Goal: Task Accomplishment & Management: Use online tool/utility

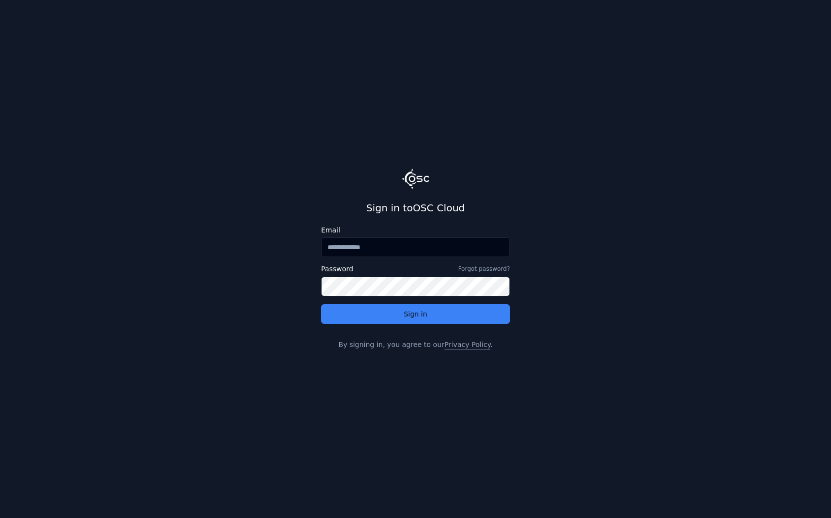
click at [396, 244] on input "Email" at bounding box center [415, 248] width 189 height 20
type input "**********"
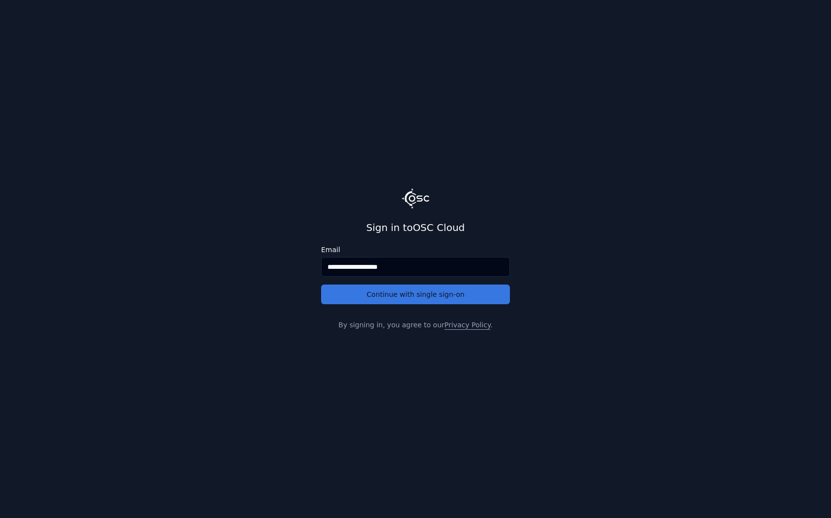
click at [400, 297] on button "Continue with single sign-on" at bounding box center [415, 295] width 189 height 20
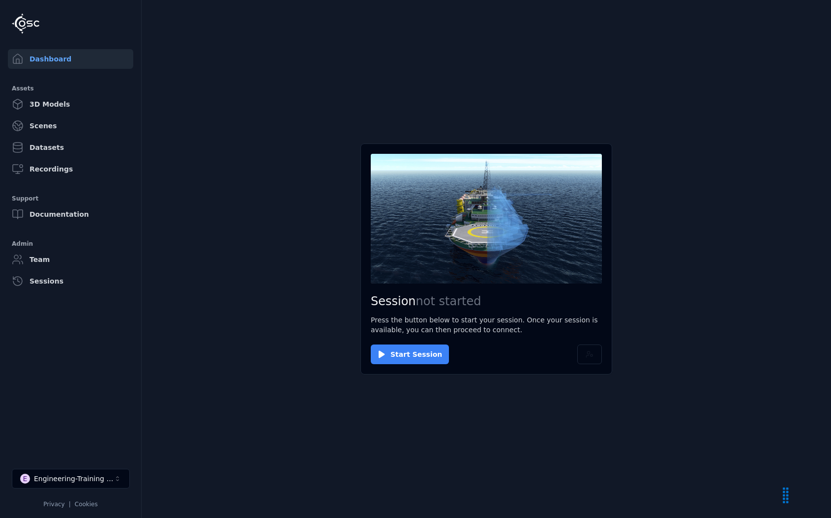
click at [422, 355] on button "Start Session" at bounding box center [410, 355] width 78 height 20
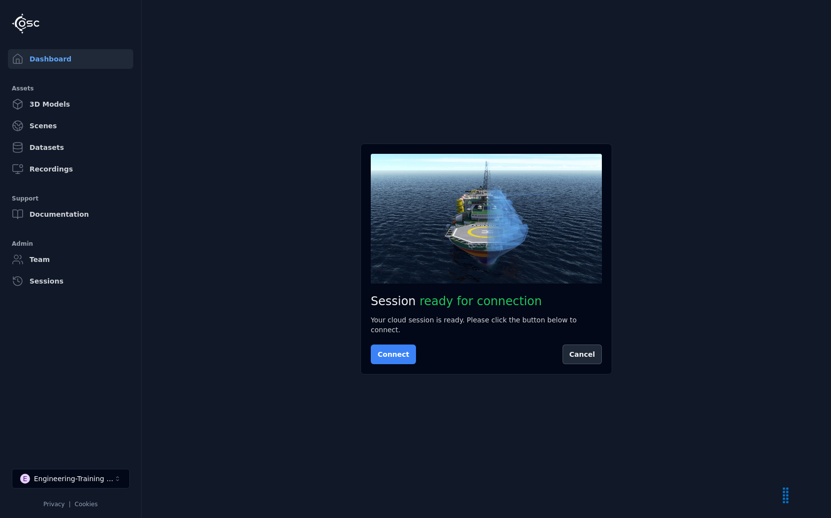
click at [406, 352] on button "Connect" at bounding box center [393, 355] width 45 height 20
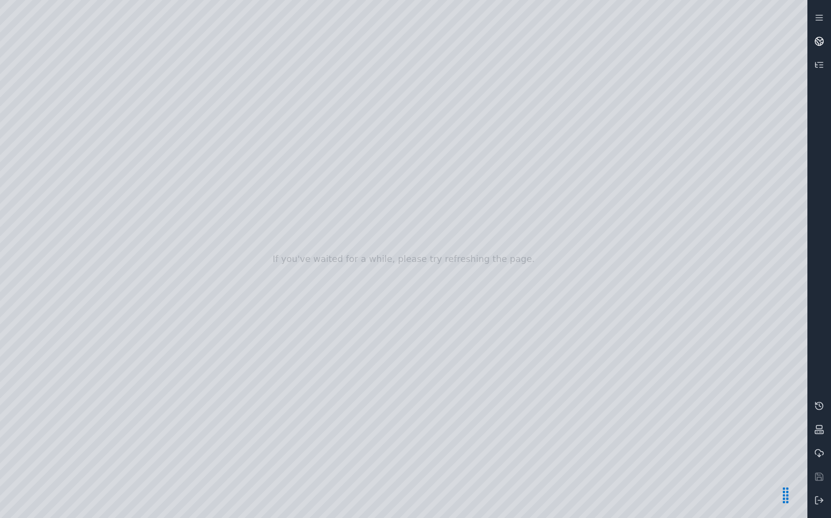
click at [818, 41] on icon at bounding box center [819, 41] width 10 height 10
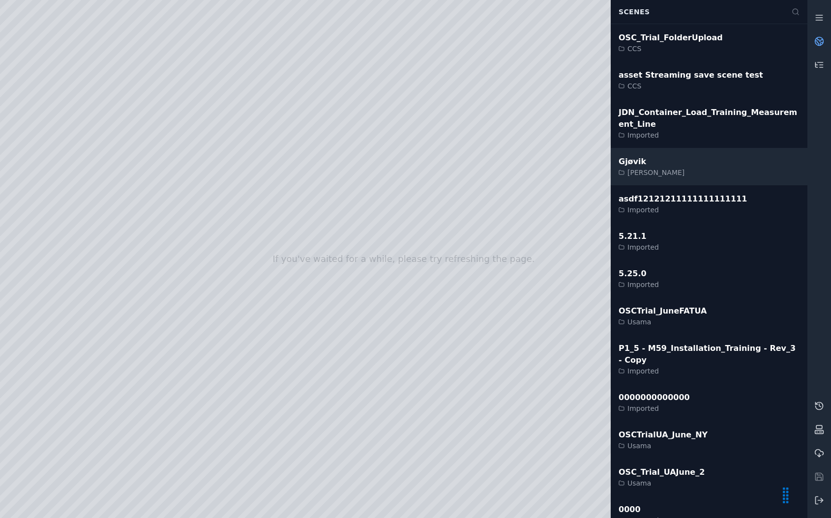
click at [683, 167] on div "Gjøvik Anders" at bounding box center [709, 166] width 197 height 37
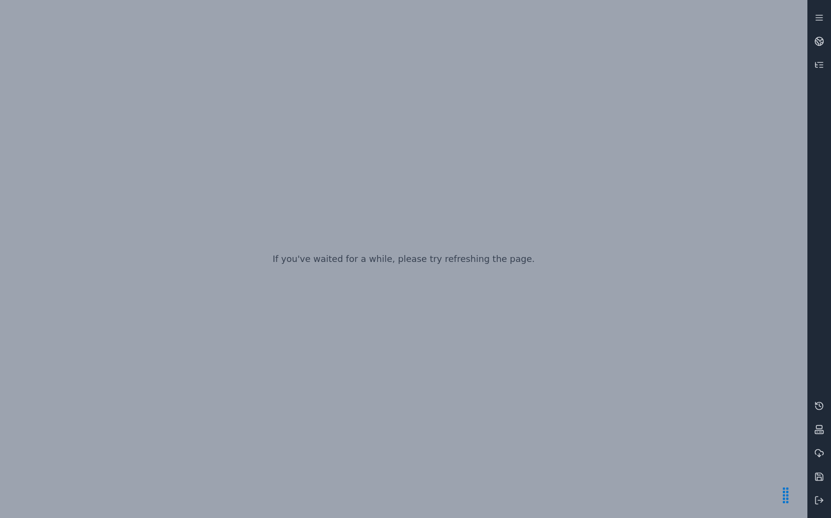
click at [592, 179] on div "If you've waited for a while, please try refreshing the page." at bounding box center [404, 259] width 808 height 518
click at [529, 399] on div "Loading..." at bounding box center [404, 259] width 808 height 518
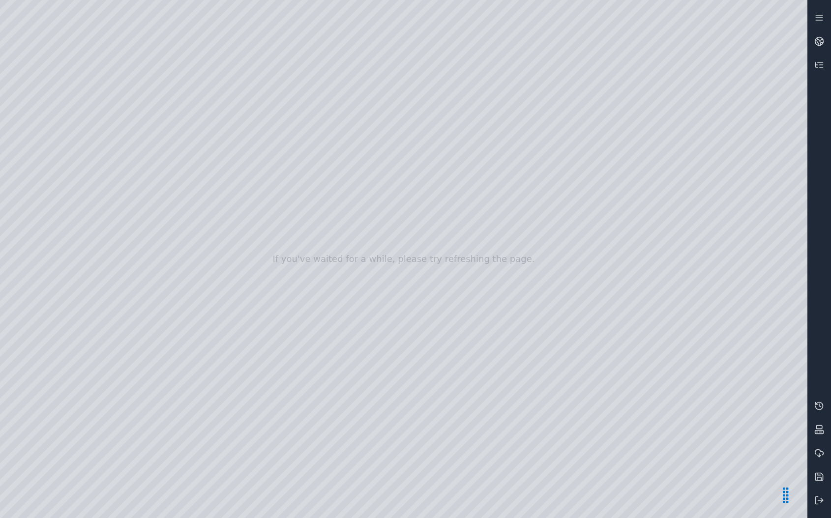
drag, startPoint x: 423, startPoint y: 312, endPoint x: 423, endPoint y: 382, distance: 69.8
drag, startPoint x: 423, startPoint y: 382, endPoint x: 420, endPoint y: 368, distance: 14.6
drag, startPoint x: 420, startPoint y: 368, endPoint x: 595, endPoint y: 314, distance: 182.8
drag, startPoint x: 346, startPoint y: 313, endPoint x: 512, endPoint y: 311, distance: 165.8
drag, startPoint x: 345, startPoint y: 303, endPoint x: 566, endPoint y: 313, distance: 221.5
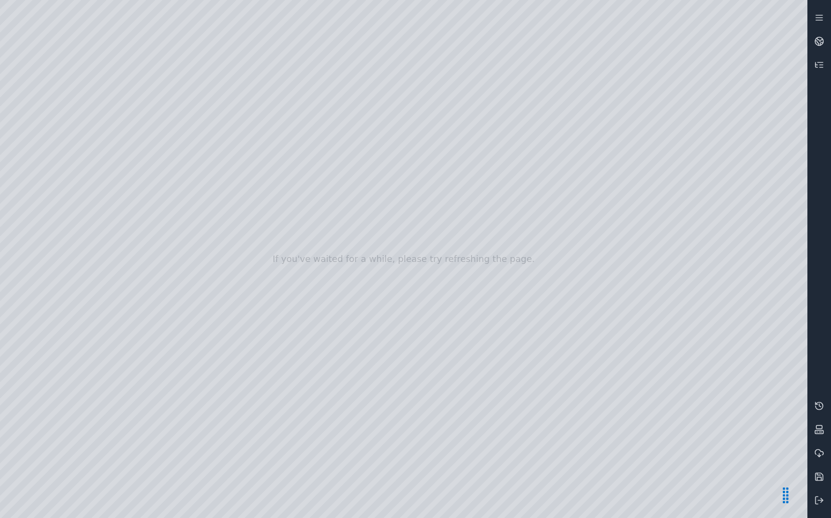
drag, startPoint x: 545, startPoint y: 315, endPoint x: 566, endPoint y: 318, distance: 20.8
drag, startPoint x: 566, startPoint y: 318, endPoint x: 554, endPoint y: 319, distance: 11.8
click at [549, 320] on div at bounding box center [404, 259] width 808 height 518
drag, startPoint x: 506, startPoint y: 301, endPoint x: 505, endPoint y: 289, distance: 12.8
click at [505, 289] on div at bounding box center [404, 259] width 808 height 518
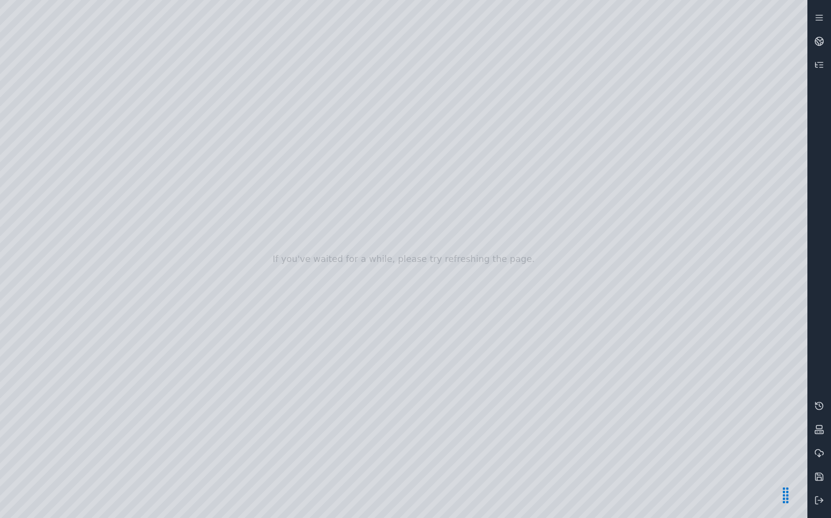
drag, startPoint x: 505, startPoint y: 289, endPoint x: 481, endPoint y: 362, distance: 77.1
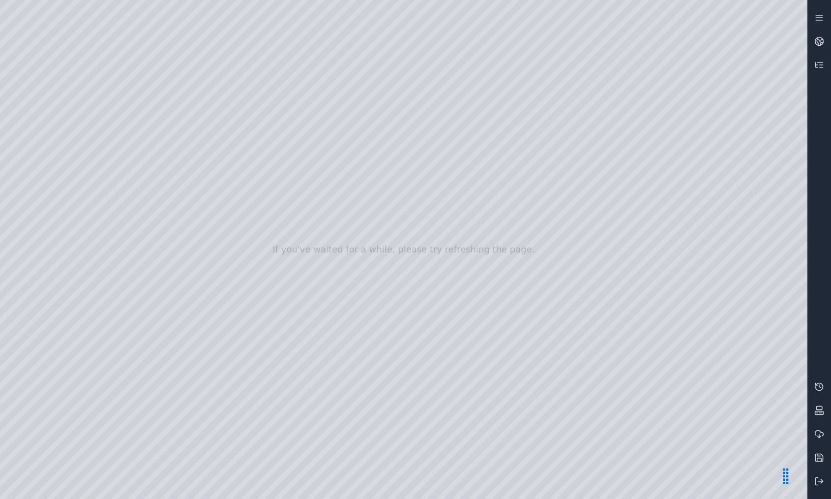
drag, startPoint x: 481, startPoint y: 362, endPoint x: 481, endPoint y: 304, distance: 57.5
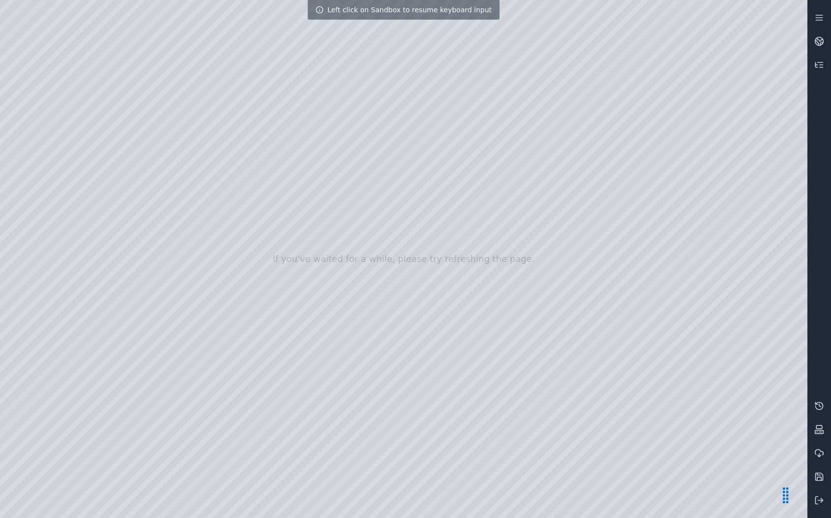
drag, startPoint x: 432, startPoint y: 246, endPoint x: 463, endPoint y: 267, distance: 37.2
click at [463, 267] on div at bounding box center [404, 259] width 808 height 518
click at [596, 190] on div at bounding box center [404, 259] width 808 height 518
drag, startPoint x: 492, startPoint y: 371, endPoint x: 508, endPoint y: 360, distance: 18.7
click at [508, 360] on div at bounding box center [404, 259] width 808 height 518
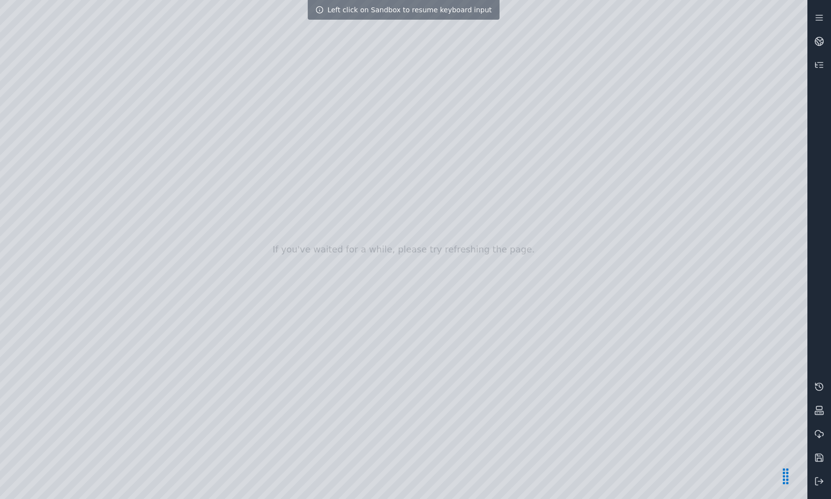
drag, startPoint x: 447, startPoint y: 383, endPoint x: 426, endPoint y: 395, distance: 23.6
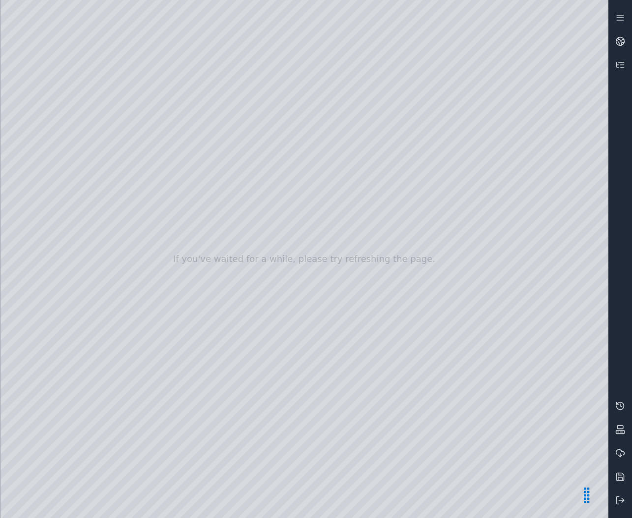
drag, startPoint x: 320, startPoint y: 318, endPoint x: 306, endPoint y: 337, distance: 23.6
drag, startPoint x: 306, startPoint y: 337, endPoint x: 315, endPoint y: 331, distance: 10.6
click at [318, 331] on div at bounding box center [304, 259] width 608 height 518
click at [307, 316] on div at bounding box center [304, 259] width 608 height 518
click at [304, 323] on div at bounding box center [304, 259] width 608 height 518
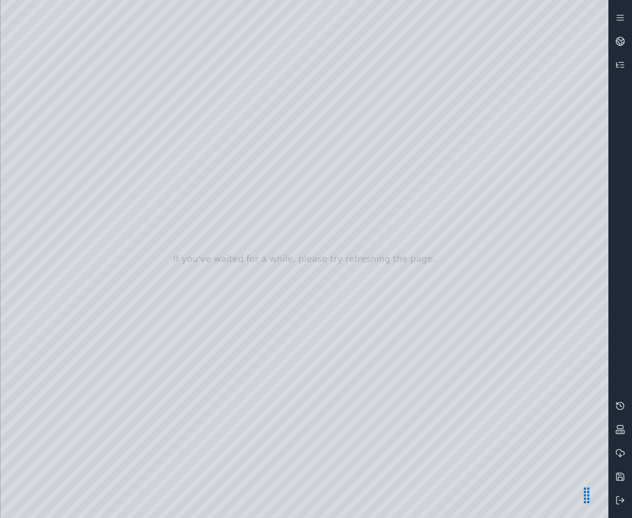
click at [312, 315] on div at bounding box center [304, 259] width 608 height 518
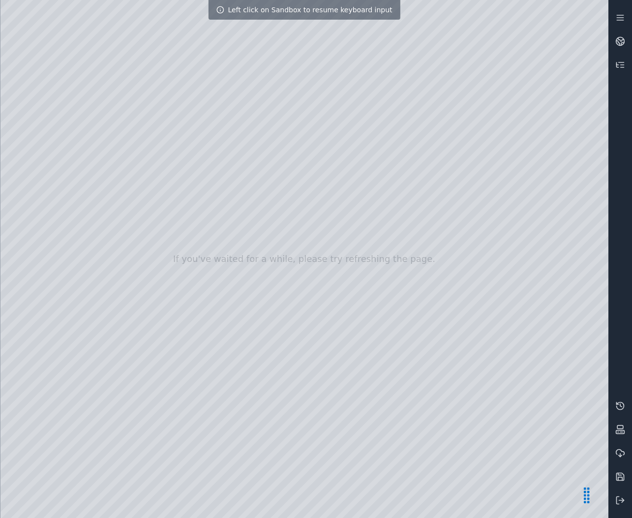
click at [315, 315] on div at bounding box center [304, 259] width 608 height 518
